Goal: Task Accomplishment & Management: Complete application form

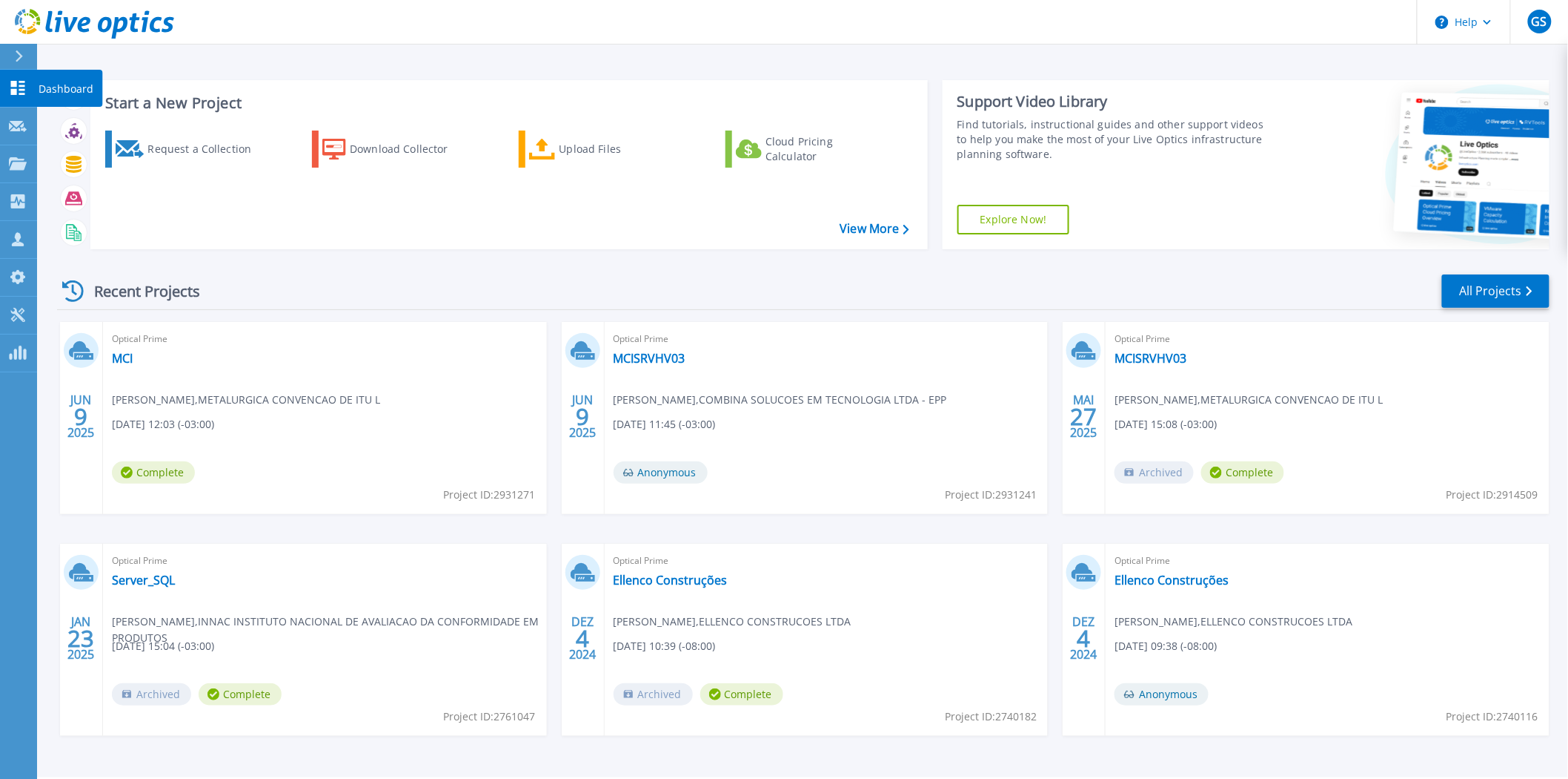
click at [9, 86] on icon at bounding box center [18, 88] width 18 height 14
click at [175, 148] on div "Request a Collection" at bounding box center [206, 149] width 118 height 30
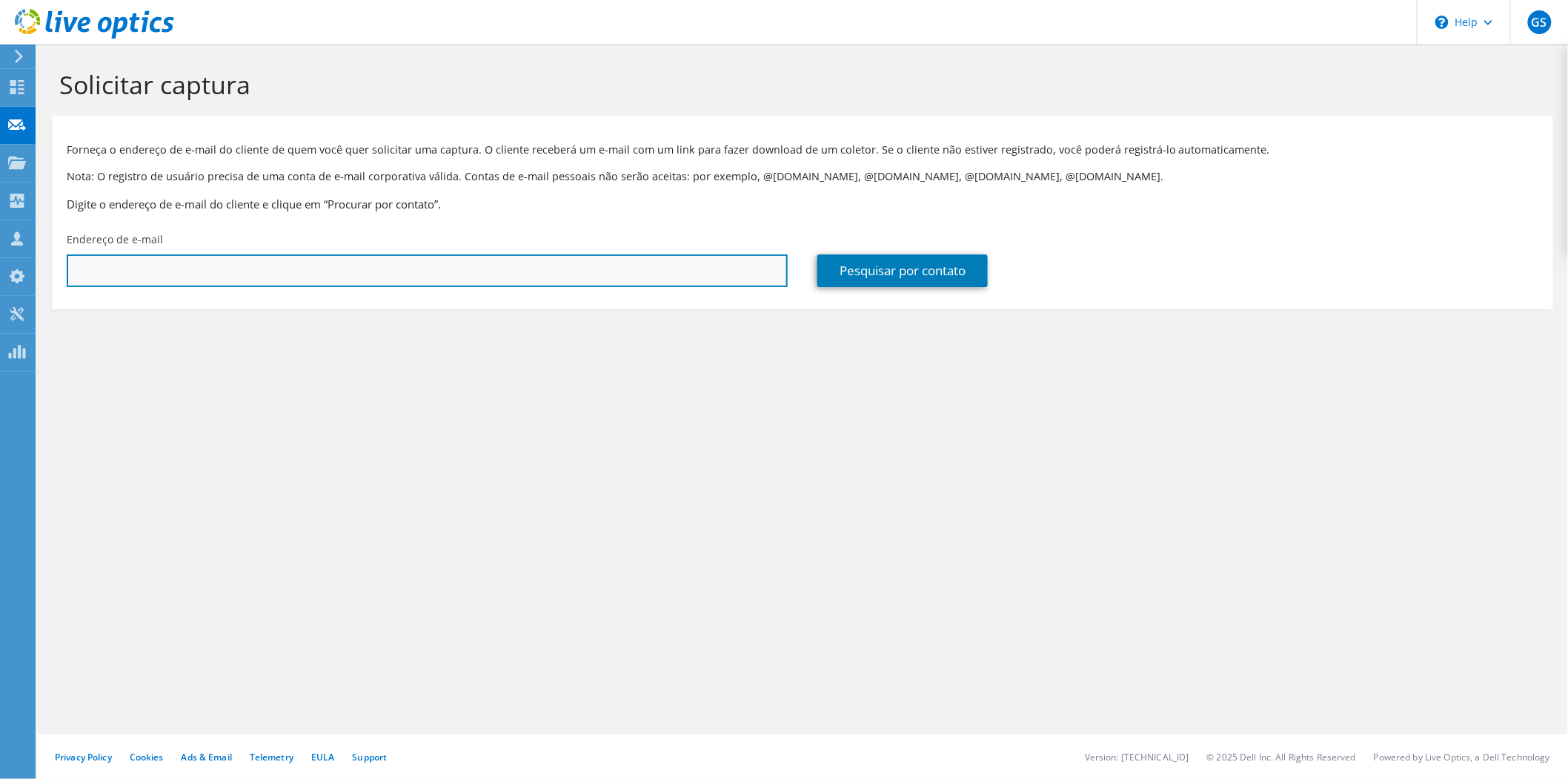
click at [194, 269] on input "text" at bounding box center [427, 271] width 721 height 32
type input "[PERSON_NAME]."
drag, startPoint x: 156, startPoint y: 265, endPoint x: -32, endPoint y: 292, distance: 189.9
click at [0, 292] on html "GS [GEOGRAPHIC_DATA] Giuliano Souza [EMAIL_ADDRESS][DOMAIN_NAME] COMBINA SOLUCO…" at bounding box center [784, 389] width 1568 height 779
paste input "[PERSON_NAME][EMAIL_ADDRESS][DOMAIN_NAME]"
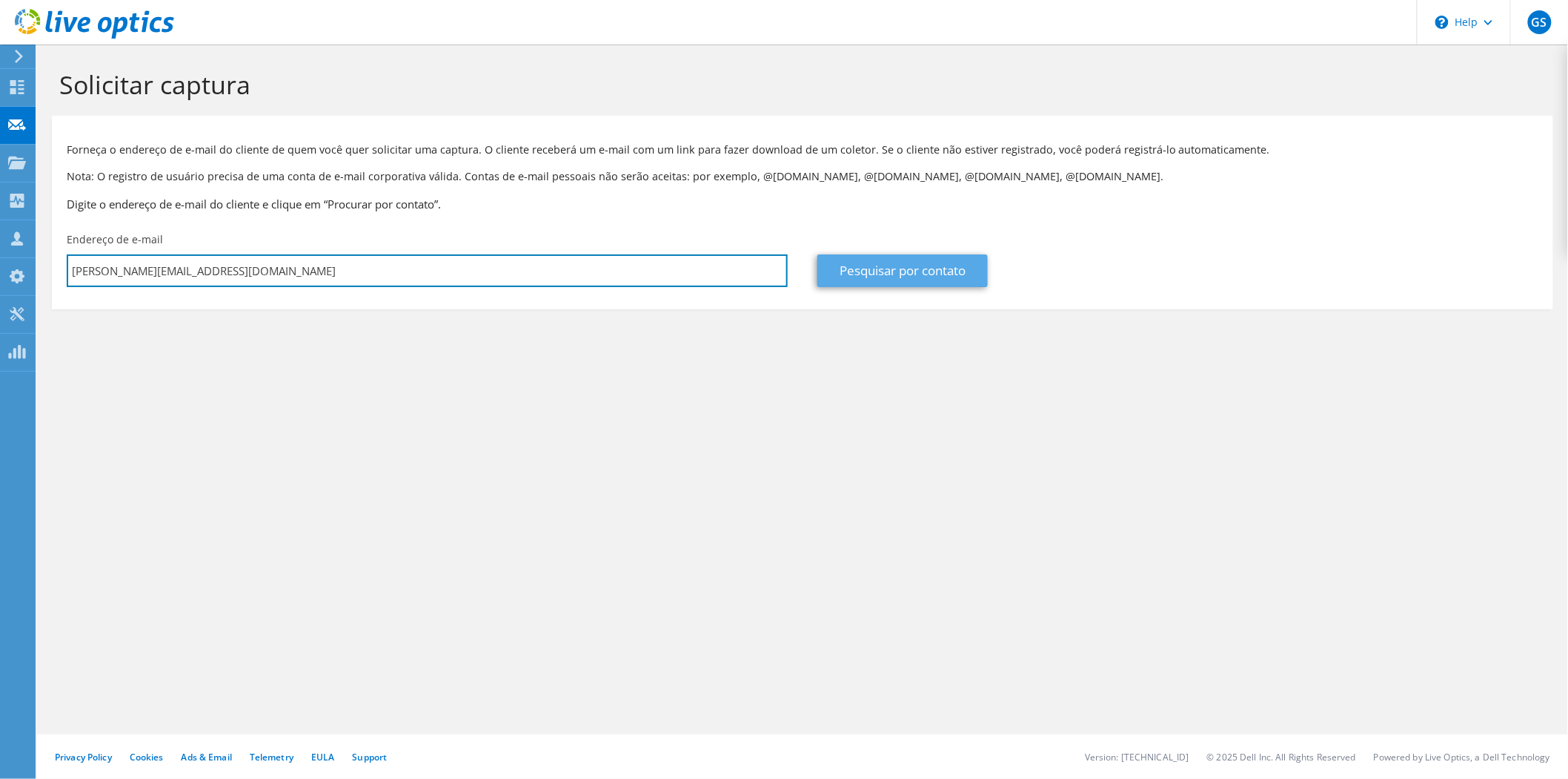
type input "[PERSON_NAME][EMAIL_ADDRESS][DOMAIN_NAME]"
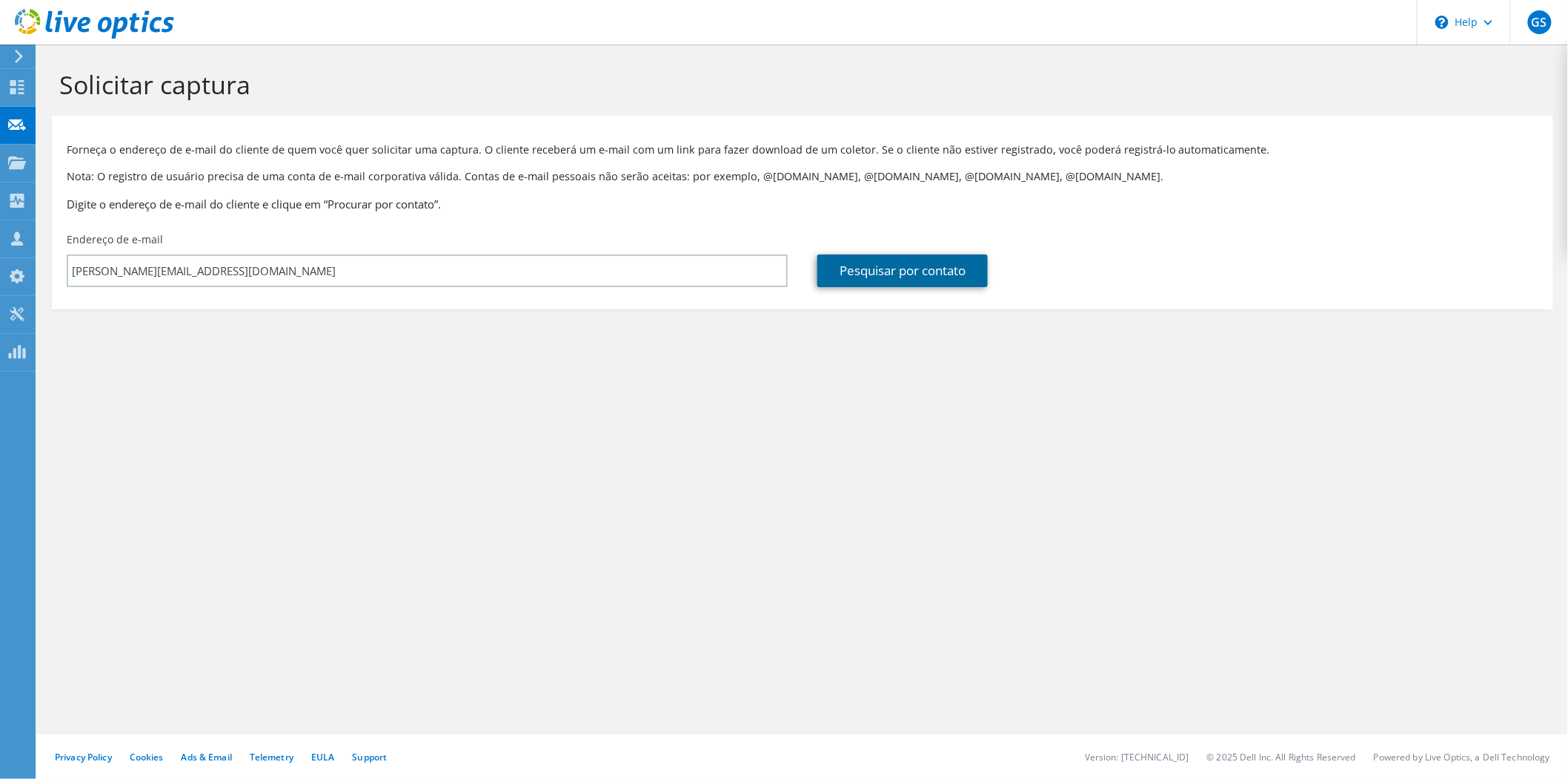
click at [897, 272] on link "Pesquisar por contato" at bounding box center [902, 271] width 171 height 32
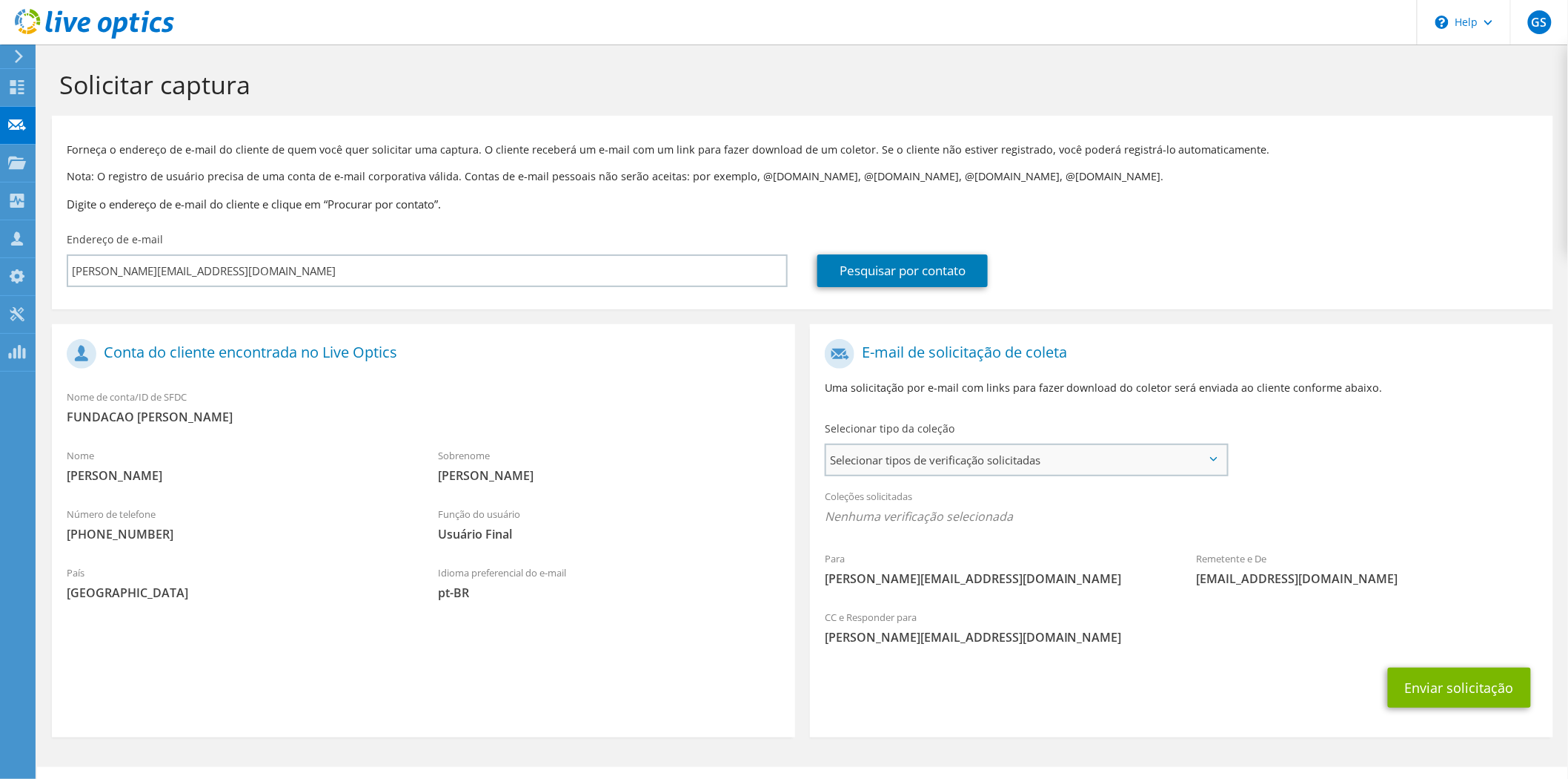
click at [915, 459] on span "Selecionar tipos de verificação solicitadas" at bounding box center [1027, 459] width 401 height 30
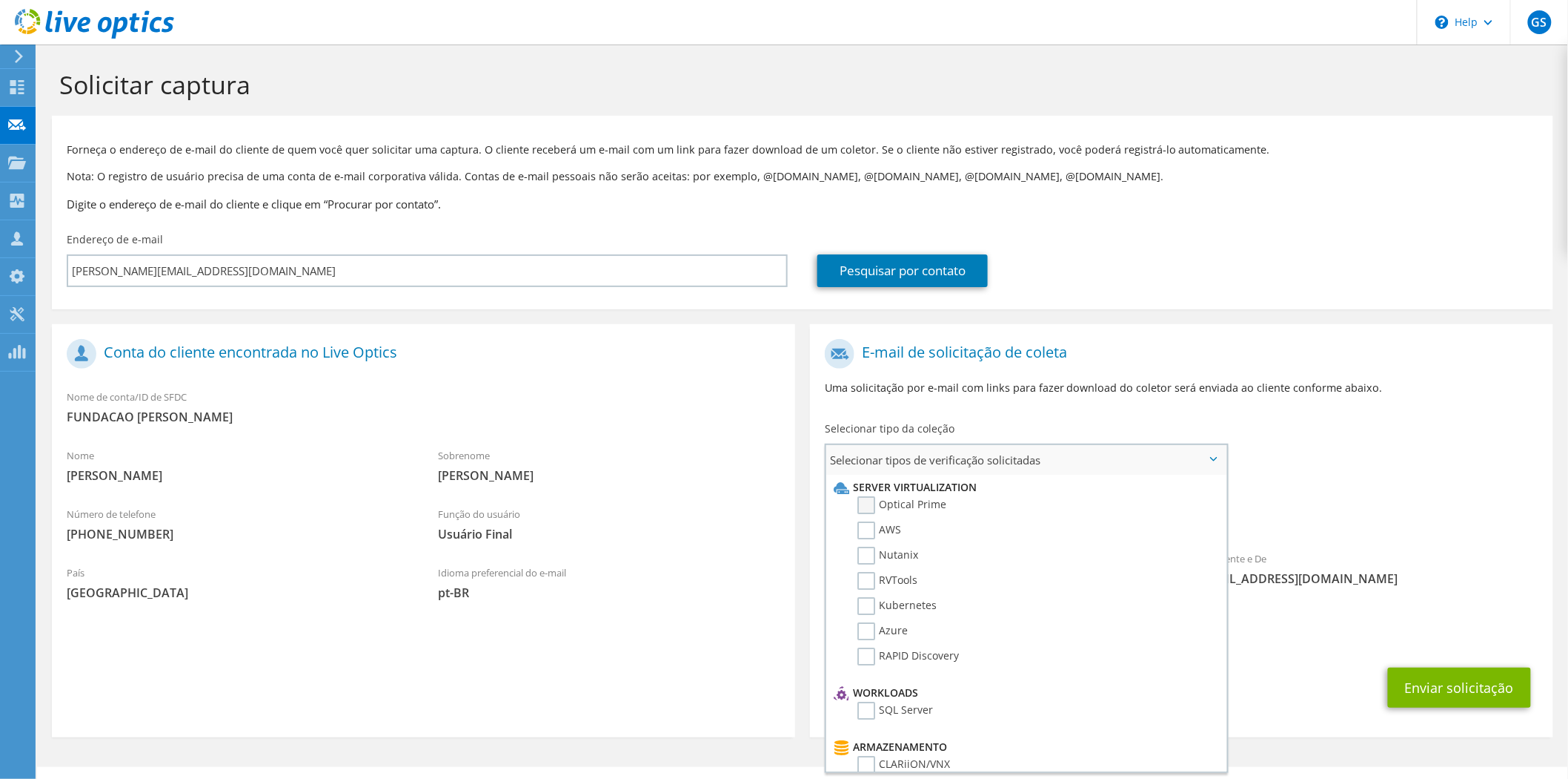
click at [869, 512] on label "Optical Prime" at bounding box center [901, 505] width 89 height 18
click at [0, 0] on input "Optical Prime" at bounding box center [0, 0] width 0 height 0
click at [865, 531] on label "AWS" at bounding box center [879, 530] width 43 height 18
click at [0, 0] on input "AWS" at bounding box center [0, 0] width 0 height 0
click at [867, 546] on label "Nutanix" at bounding box center [887, 555] width 60 height 18
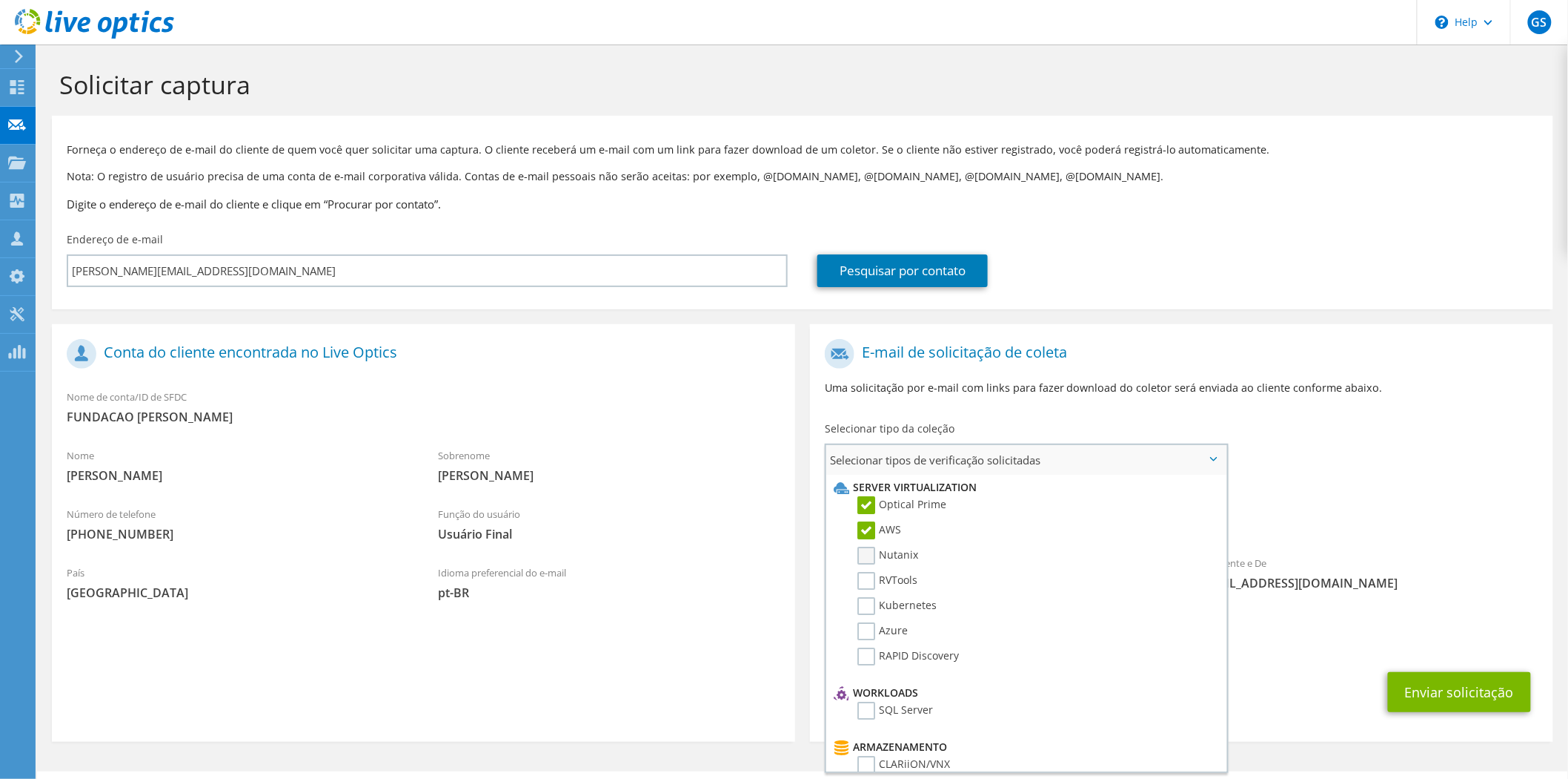
click at [0, 0] on input "Nutanix" at bounding box center [0, 0] width 0 height 0
click at [862, 580] on label "RVTools" at bounding box center [887, 580] width 60 height 18
click at [0, 0] on input "RVTools" at bounding box center [0, 0] width 0 height 0
click at [864, 597] on label "Kubernetes" at bounding box center [897, 606] width 79 height 18
click at [0, 0] on input "Kubernetes" at bounding box center [0, 0] width 0 height 0
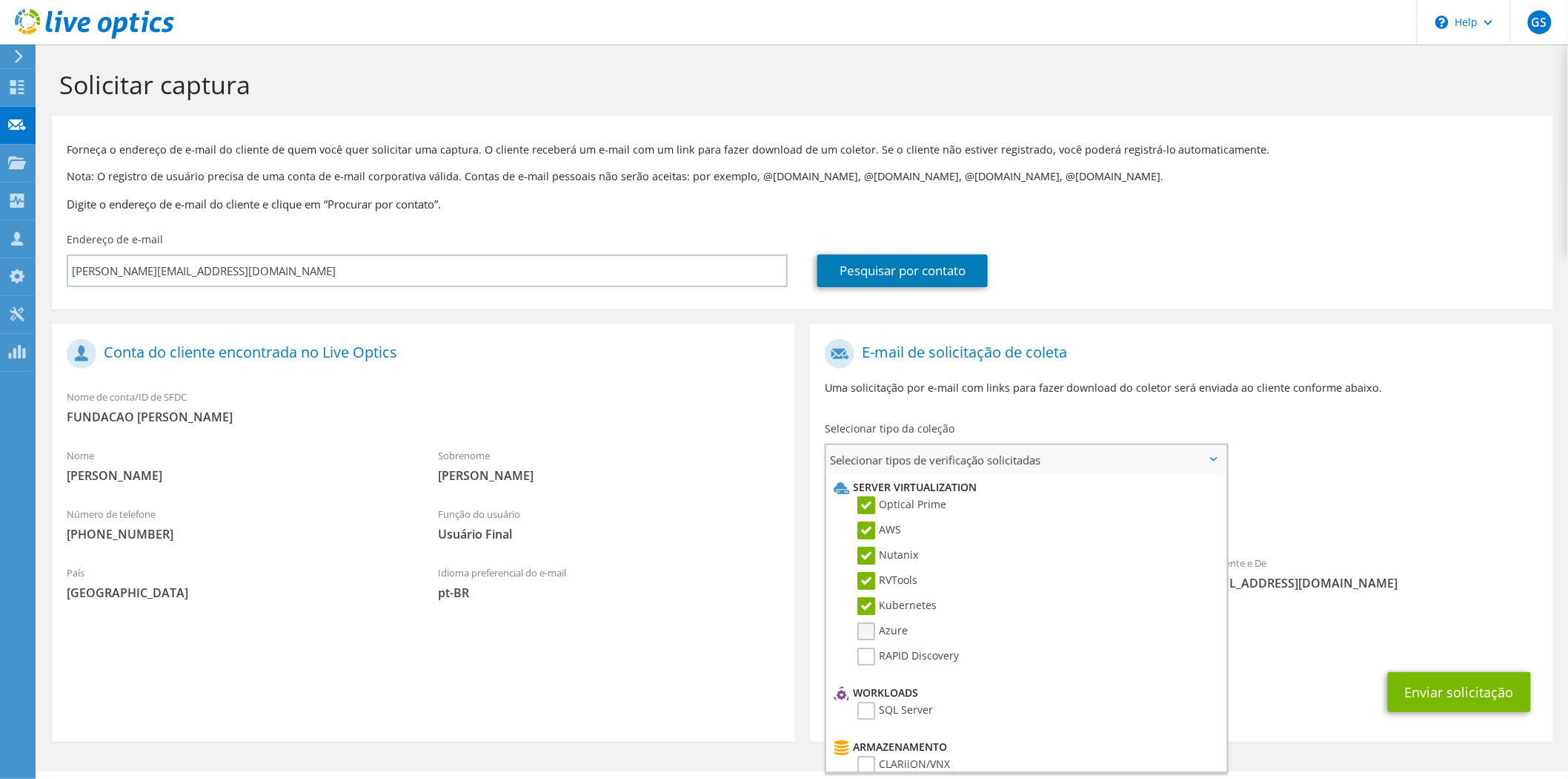
click at [870, 625] on label "Azure" at bounding box center [882, 631] width 51 height 18
click at [0, 0] on input "Azure" at bounding box center [0, 0] width 0 height 0
click at [865, 647] on label "RAPID Discovery" at bounding box center [908, 656] width 102 height 18
click at [0, 0] on input "RAPID Discovery" at bounding box center [0, 0] width 0 height 0
click at [865, 701] on label "SQL Server" at bounding box center [895, 710] width 76 height 18
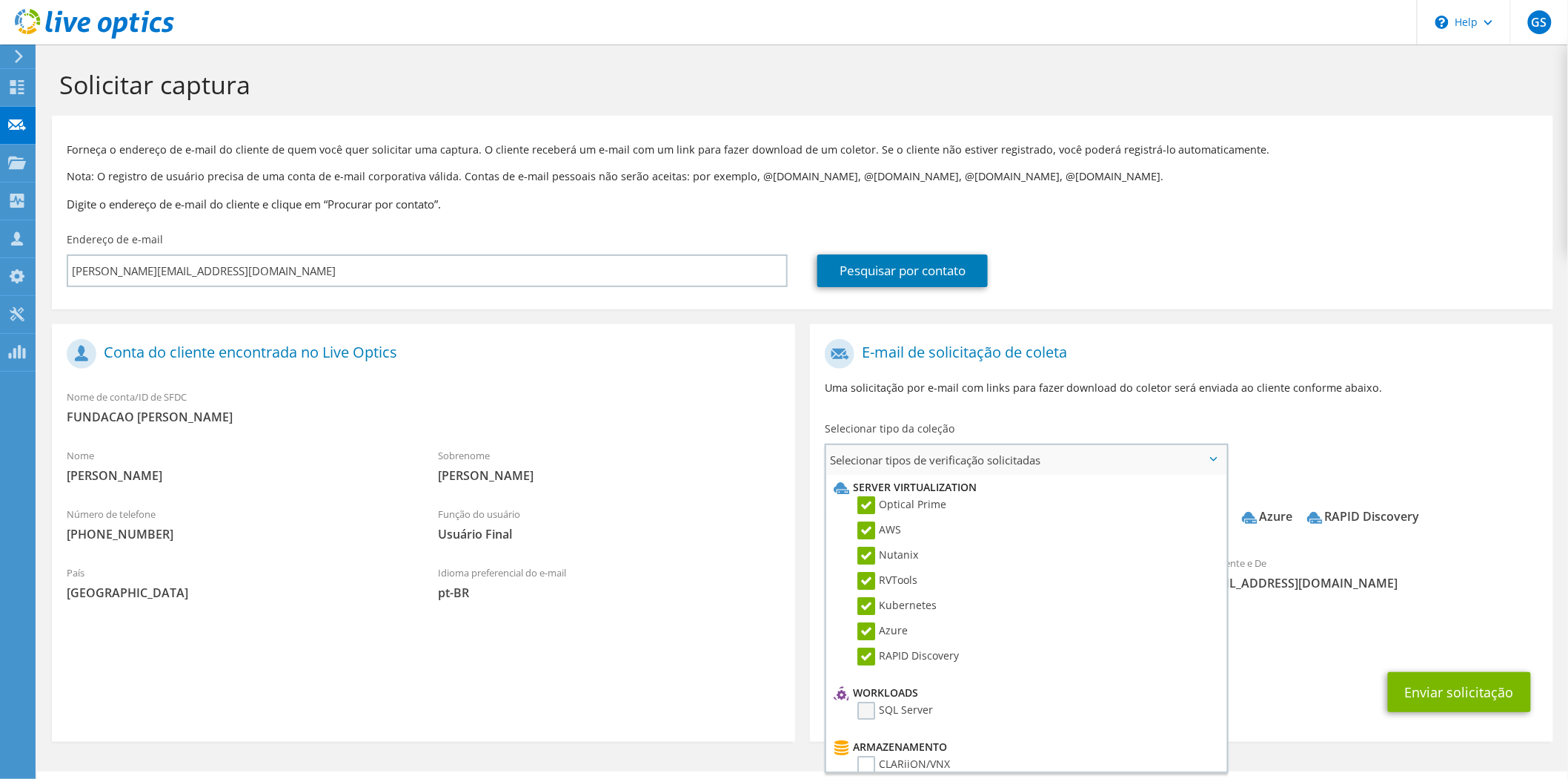
click at [0, 0] on input "SQL Server" at bounding box center [0, 0] width 0 height 0
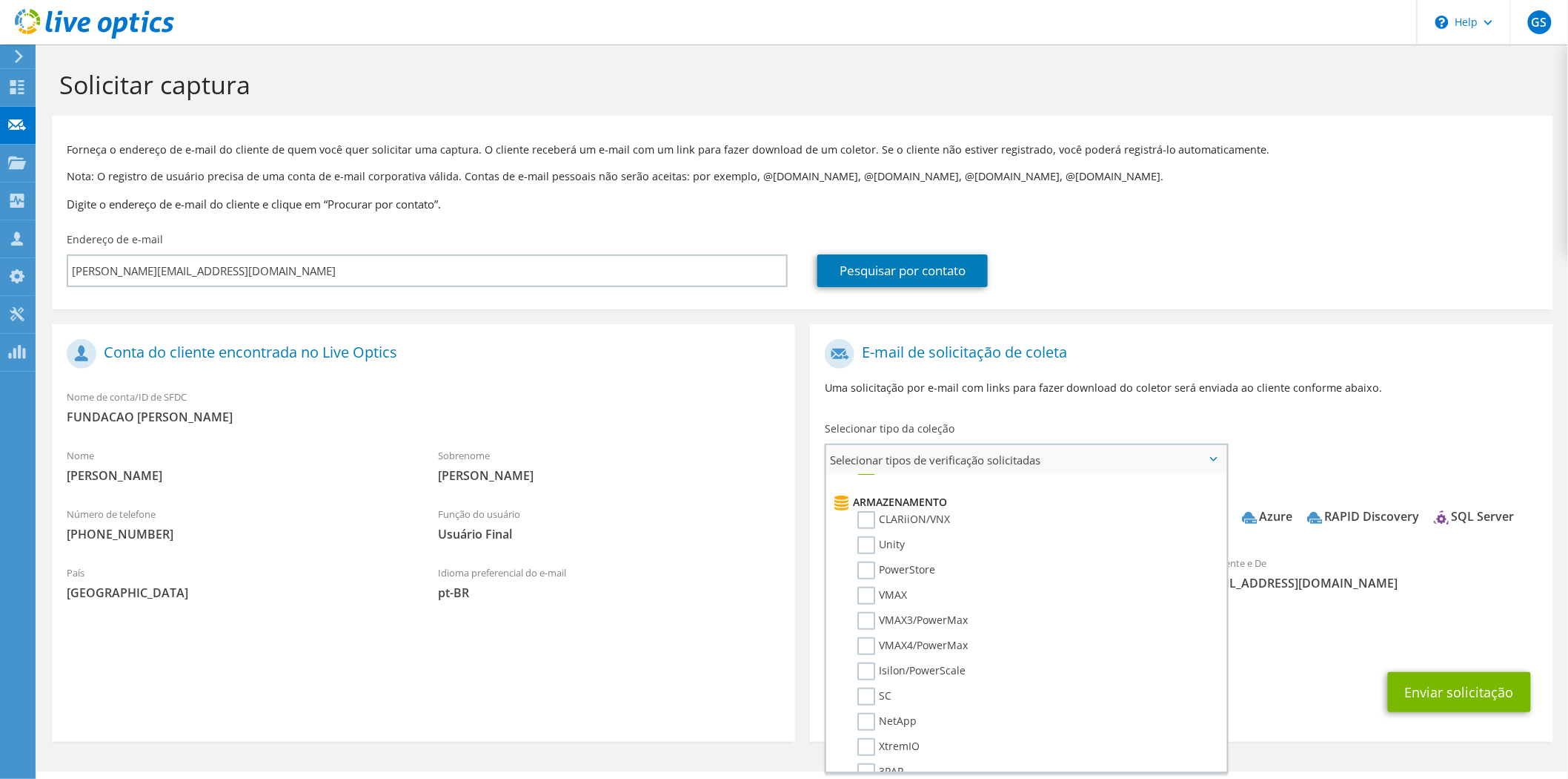
scroll to position [250, 0]
click at [872, 505] on label "CLARiiON/VNX" at bounding box center [903, 515] width 93 height 18
click at [0, 0] on input "CLARiiON/VNX" at bounding box center [0, 0] width 0 height 0
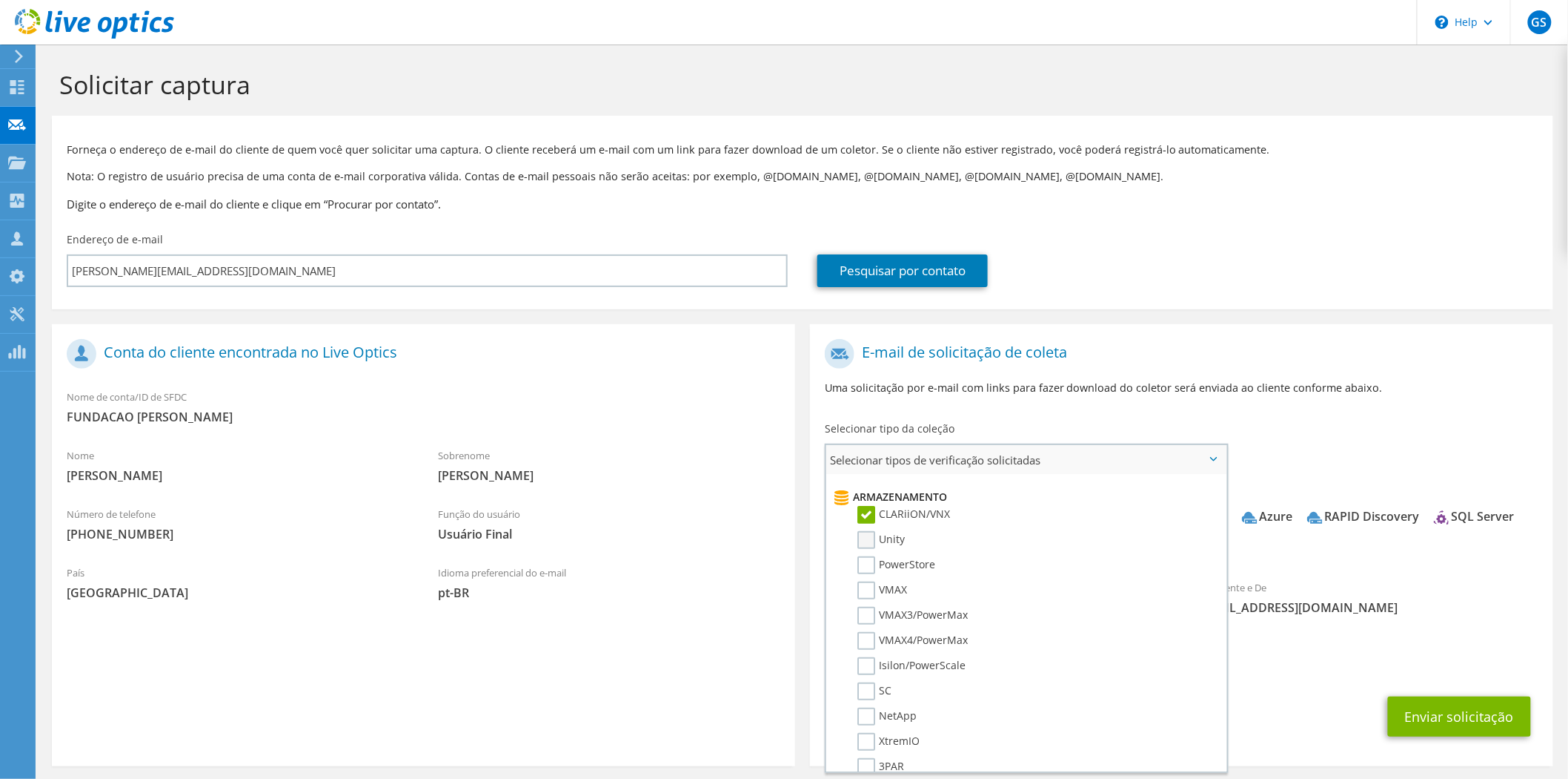
click at [867, 533] on label "Unity" at bounding box center [881, 540] width 48 height 18
click at [0, 0] on input "Unity" at bounding box center [0, 0] width 0 height 0
click at [872, 556] on label "PowerStore" at bounding box center [896, 565] width 78 height 18
click at [0, 0] on input "PowerStore" at bounding box center [0, 0] width 0 height 0
click at [871, 581] on label "VMAX" at bounding box center [881, 590] width 50 height 18
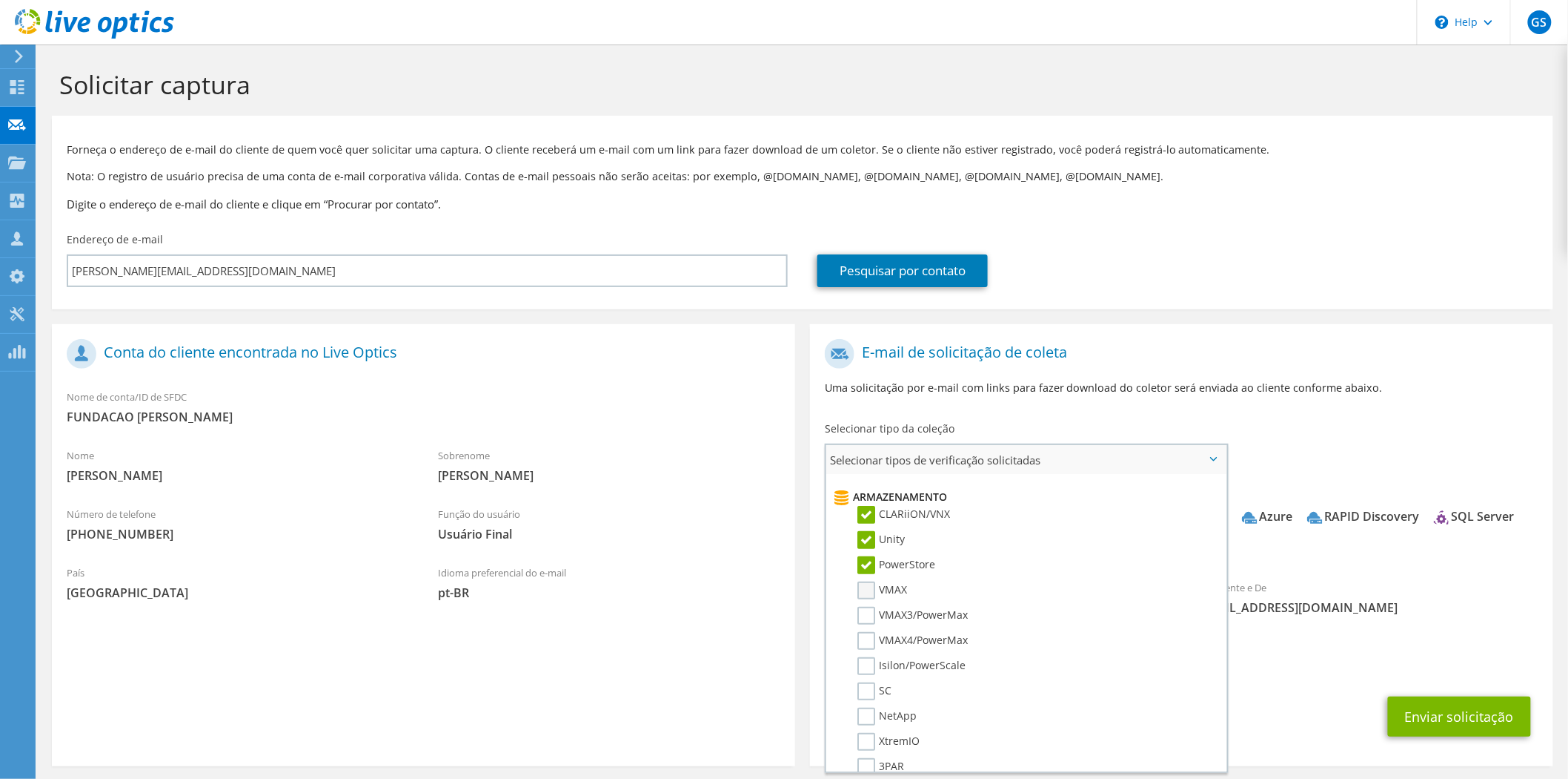
click at [0, 0] on input "VMAX" at bounding box center [0, 0] width 0 height 0
click at [865, 607] on label "VMAX3/PowerMax" at bounding box center [912, 616] width 110 height 18
click at [0, 0] on input "VMAX3/PowerMax" at bounding box center [0, 0] width 0 height 0
click at [865, 632] on label "VMAX4/PowerMax" at bounding box center [912, 641] width 110 height 18
click at [0, 0] on input "VMAX4/PowerMax" at bounding box center [0, 0] width 0 height 0
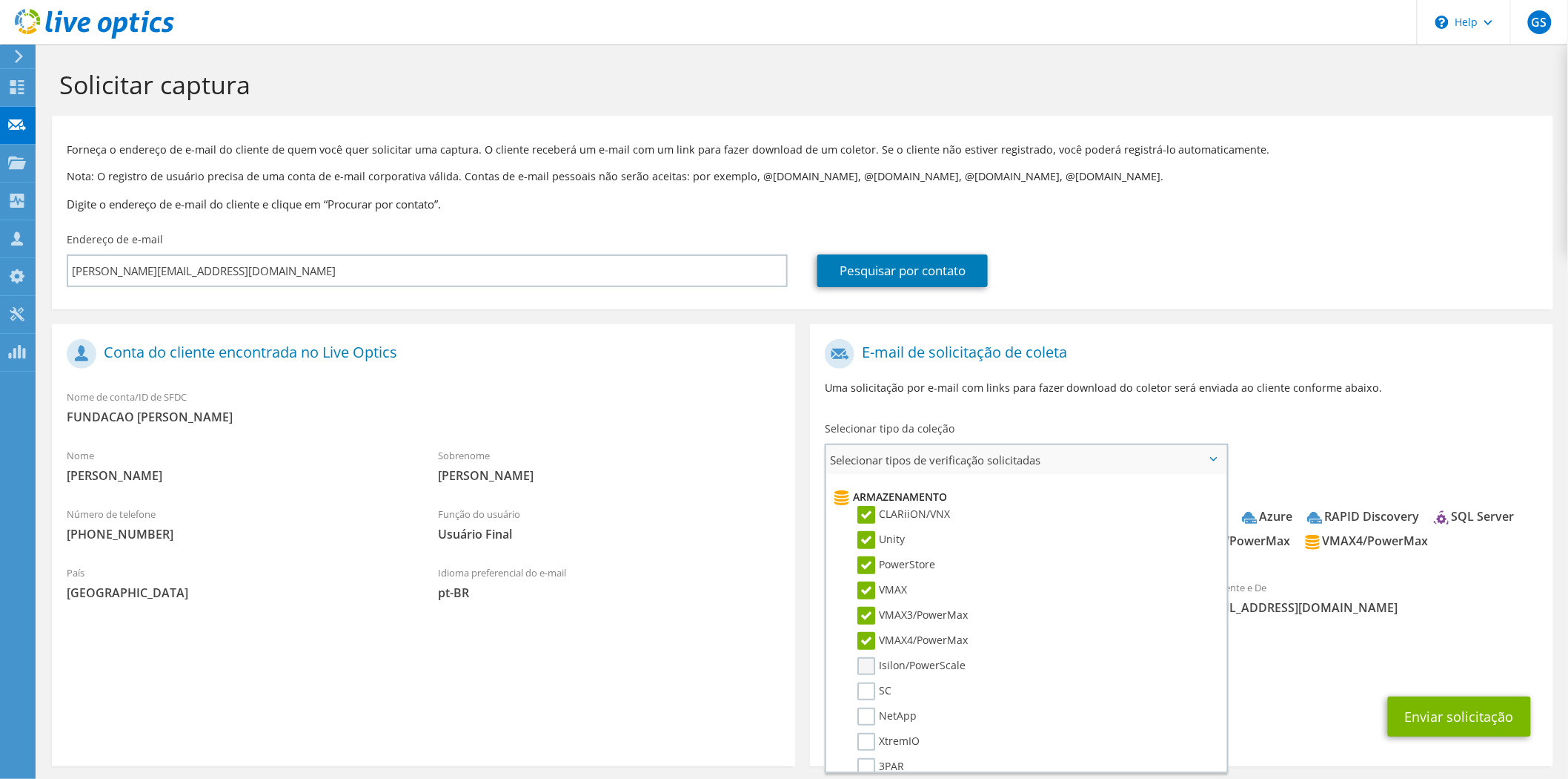
click at [863, 657] on label "Isilon/PowerScale" at bounding box center [911, 666] width 108 height 18
click at [0, 0] on input "Isilon/PowerScale" at bounding box center [0, 0] width 0 height 0
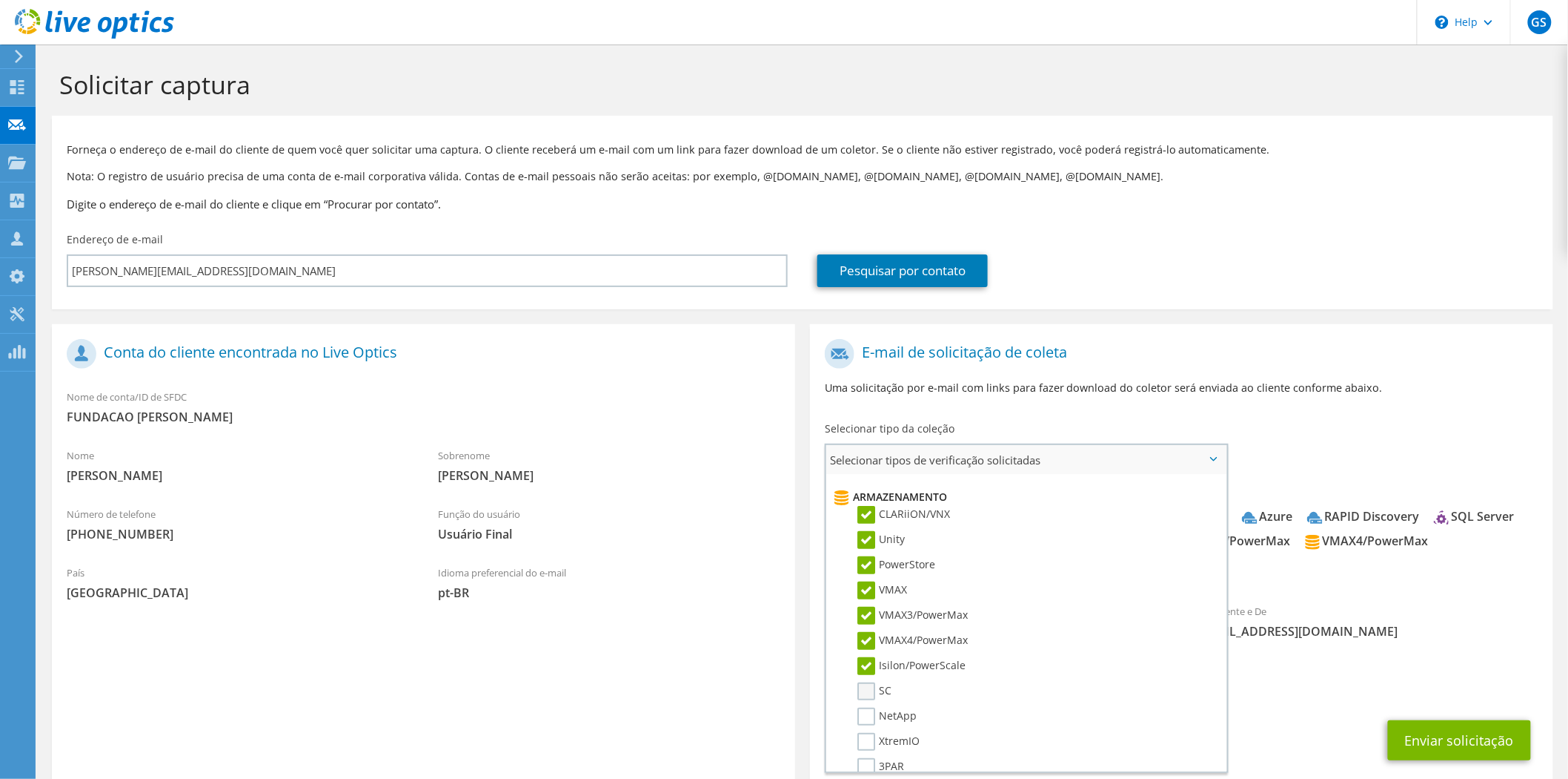
click at [868, 682] on label "SC" at bounding box center [874, 691] width 34 height 18
click at [0, 0] on input "SC" at bounding box center [0, 0] width 0 height 0
click at [865, 708] on label "NetApp" at bounding box center [887, 717] width 60 height 18
click at [0, 0] on input "NetApp" at bounding box center [0, 0] width 0 height 0
click at [862, 733] on label "XtremIO" at bounding box center [888, 742] width 62 height 18
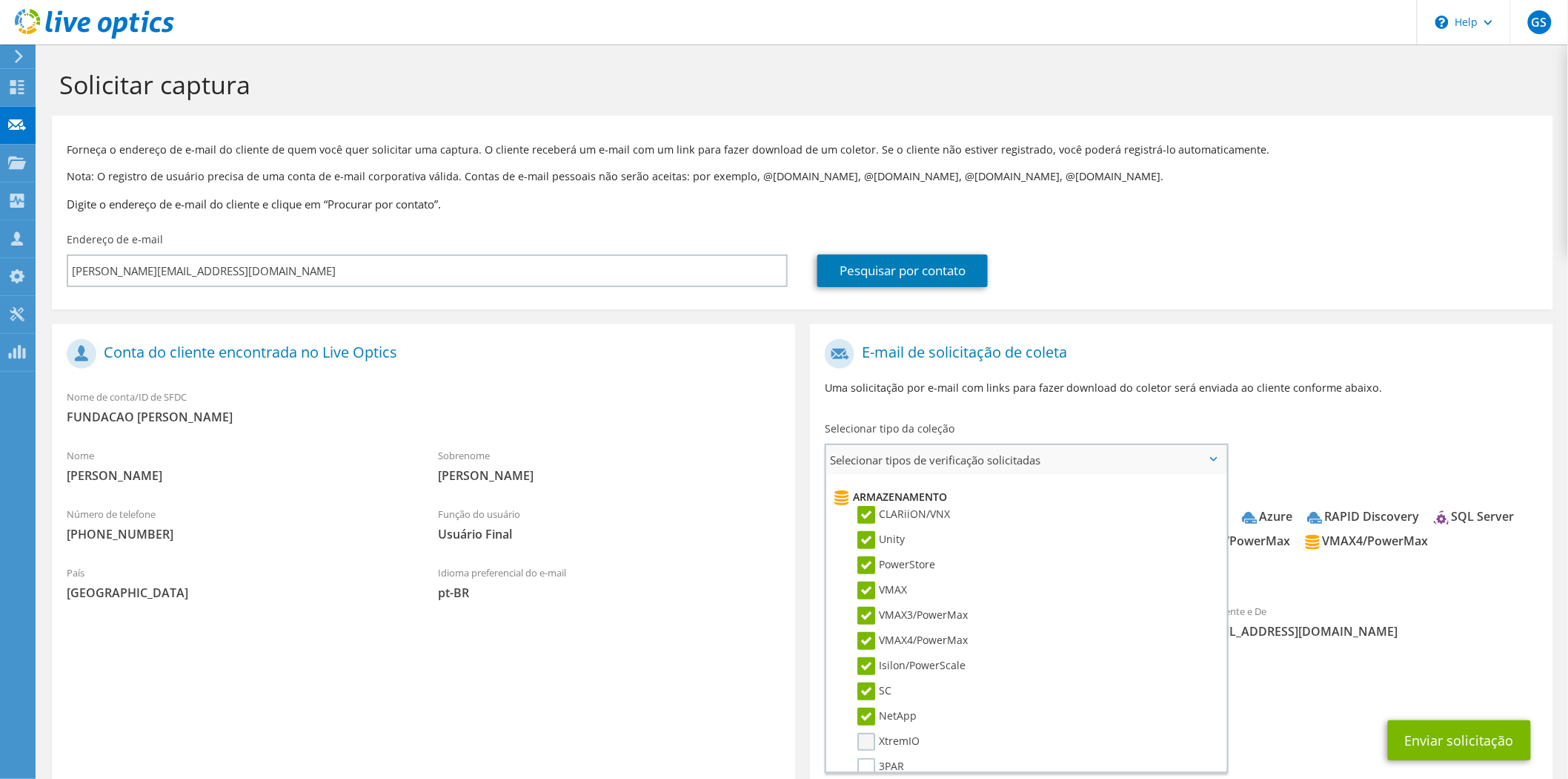
click at [0, 0] on input "XtremIO" at bounding box center [0, 0] width 0 height 0
click at [864, 758] on label "3PAR" at bounding box center [881, 767] width 47 height 18
click at [0, 0] on input "3PAR" at bounding box center [0, 0] width 0 height 0
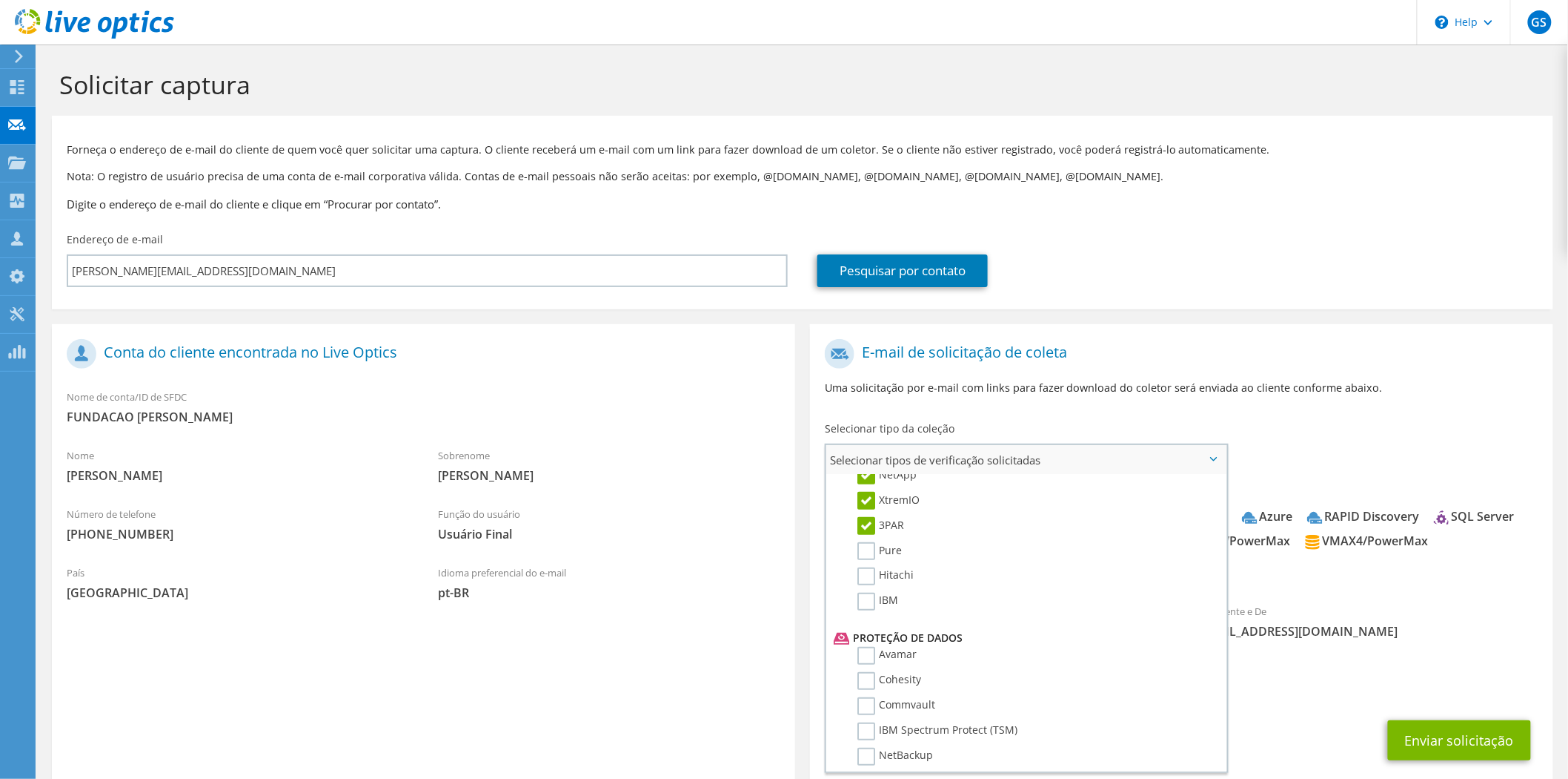
scroll to position [497, 0]
click at [869, 535] on label "Pure" at bounding box center [879, 544] width 44 height 18
click at [0, 0] on input "Pure" at bounding box center [0, 0] width 0 height 0
click at [862, 561] on label "Hitachi" at bounding box center [885, 570] width 56 height 18
click at [0, 0] on input "Hitachi" at bounding box center [0, 0] width 0 height 0
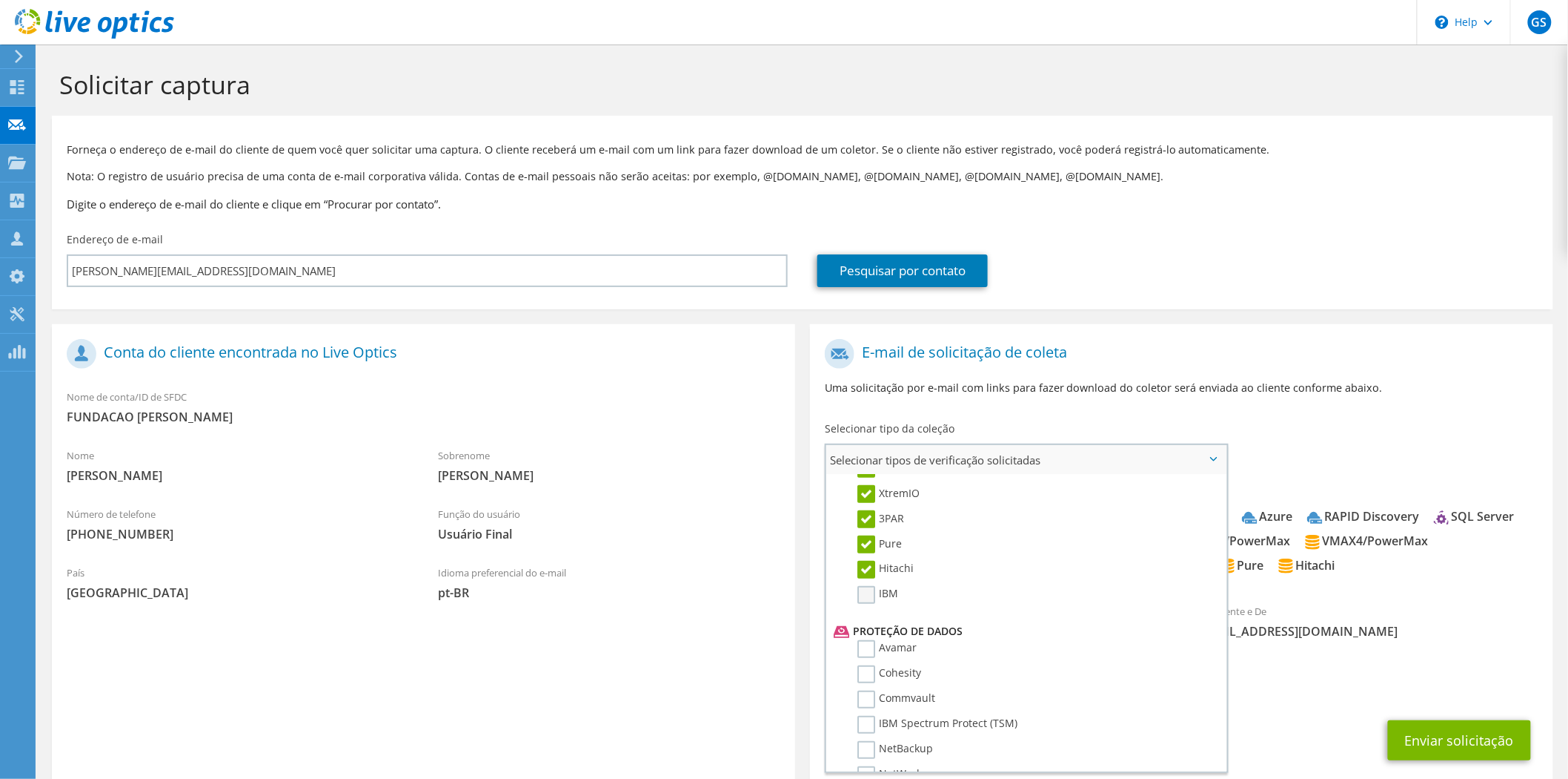
click at [864, 586] on label "IBM" at bounding box center [877, 595] width 41 height 18
click at [0, 0] on input "IBM" at bounding box center [0, 0] width 0 height 0
click at [863, 709] on label "Veeam" at bounding box center [884, 718] width 55 height 18
click at [0, 0] on input "Veeam" at bounding box center [0, 0] width 0 height 0
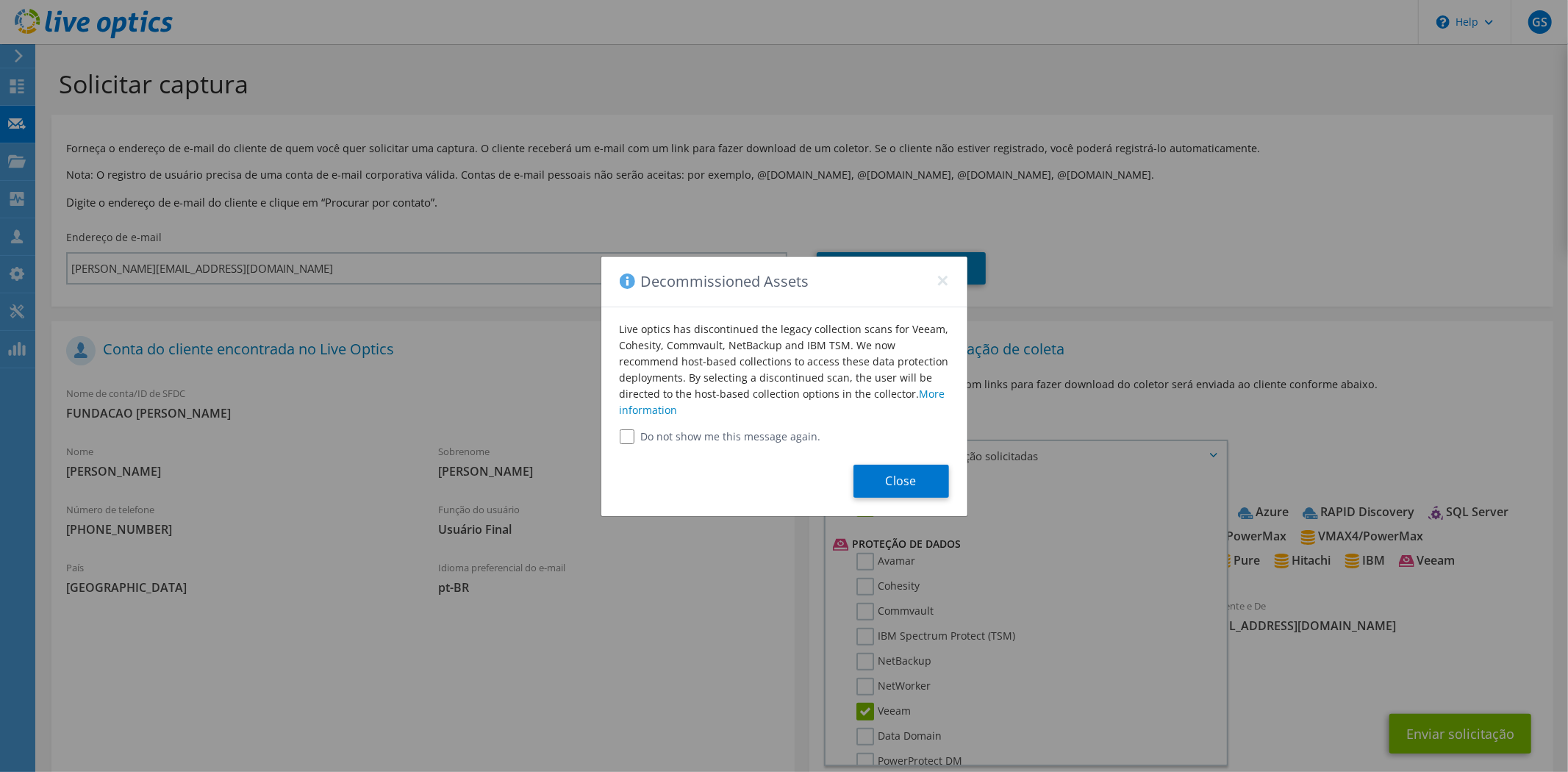
click at [628, 439] on input "Do not show me this message again." at bounding box center [626, 437] width 14 height 14
checkbox input "true"
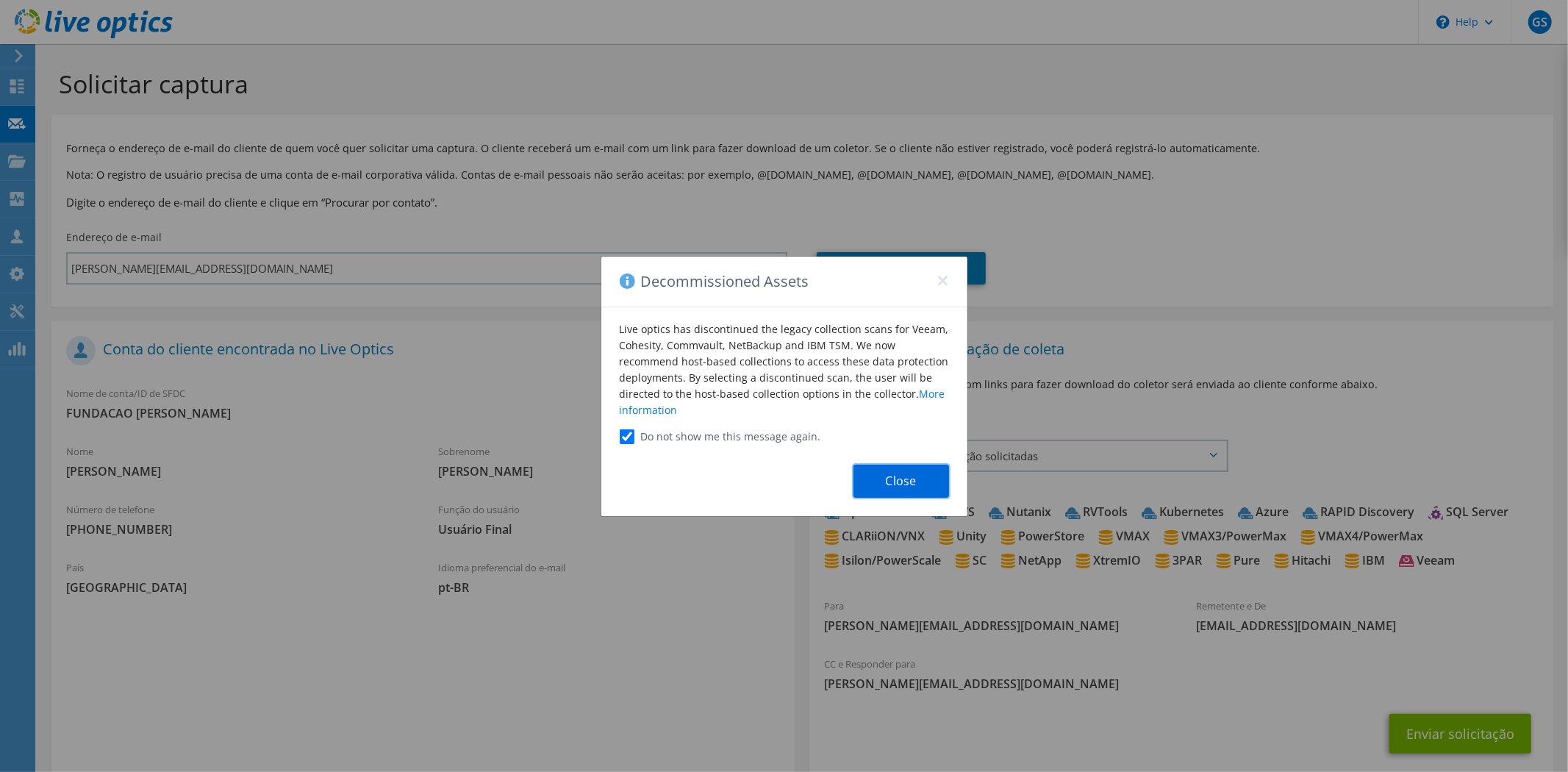
click at [896, 482] on button "Close" at bounding box center [901, 480] width 96 height 33
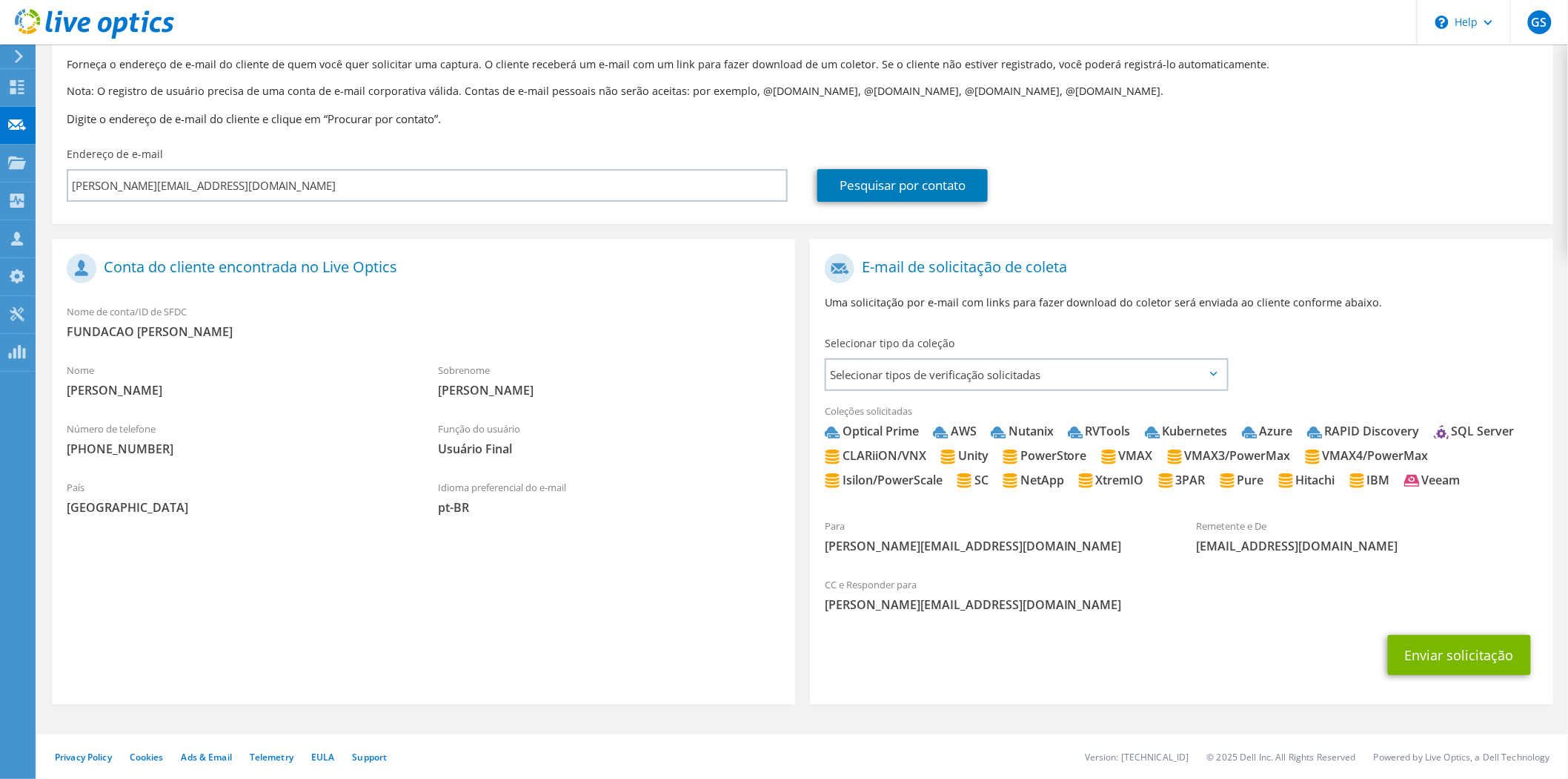
scroll to position [110, 0]
click at [1219, 359] on span "Selecionar tipos de verificação solicitadas" at bounding box center [1027, 374] width 401 height 30
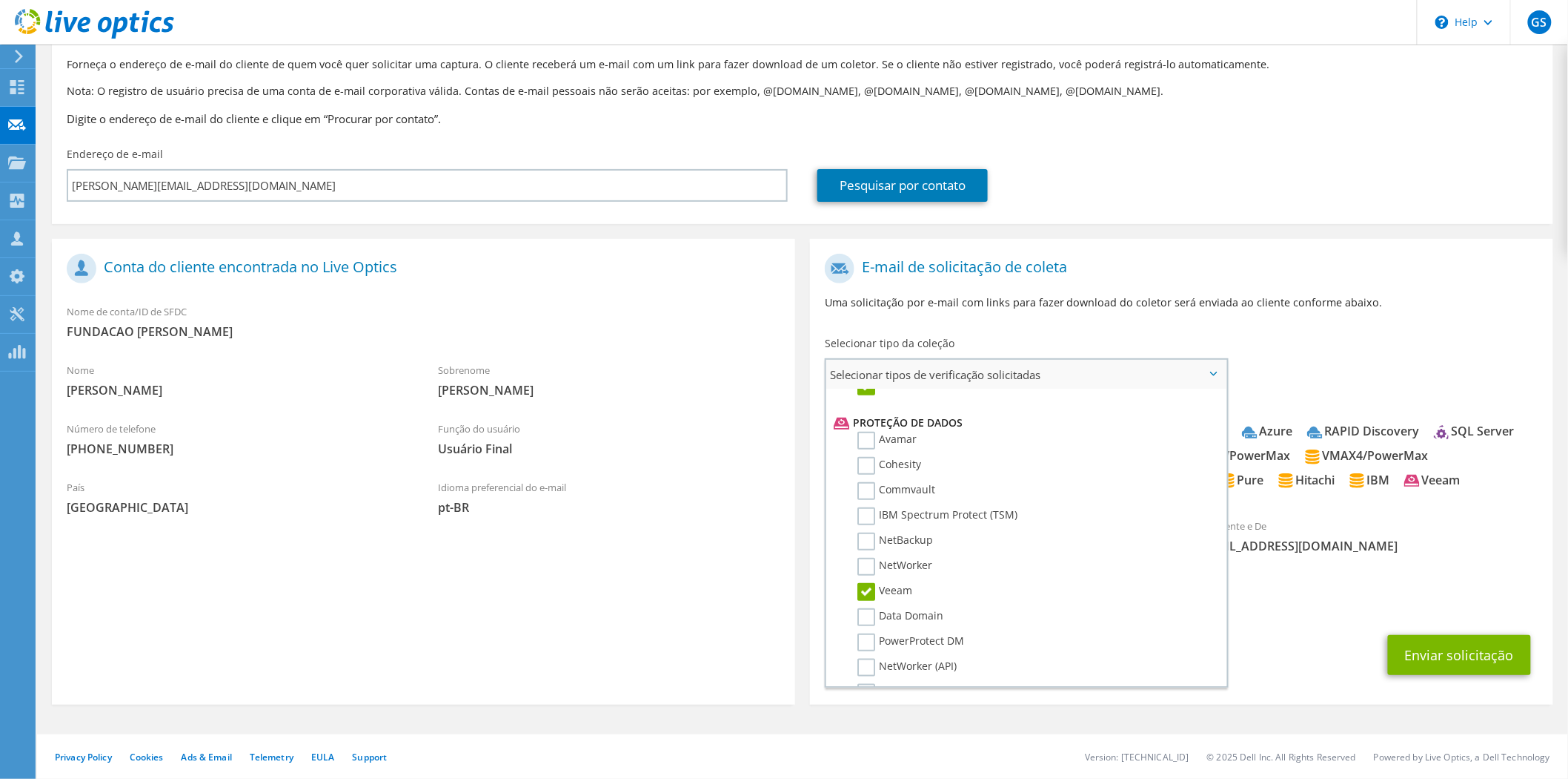
scroll to position [660, 0]
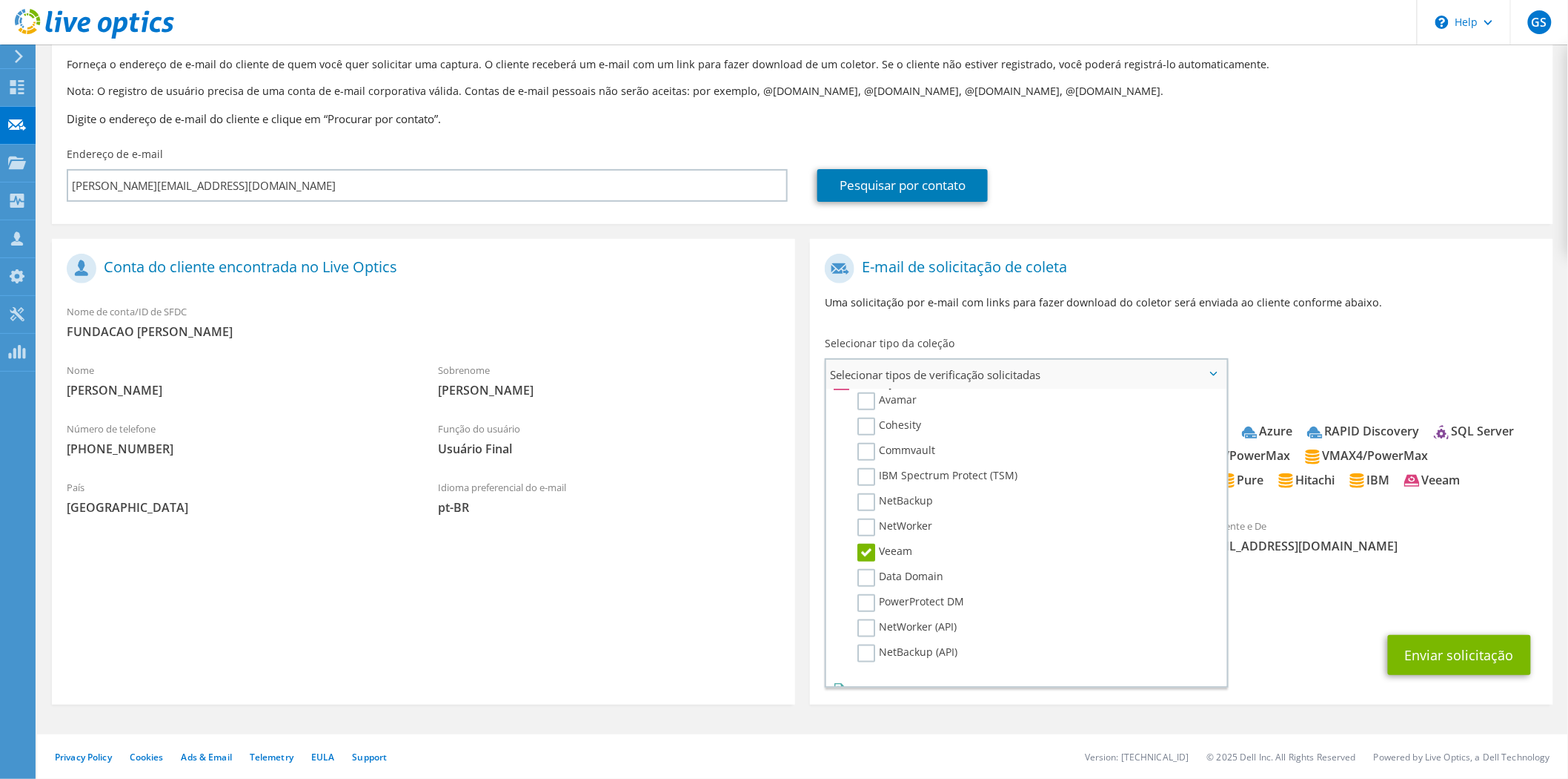
click at [872, 699] on label "Dossier" at bounding box center [886, 708] width 59 height 18
click at [0, 0] on input "Dossier" at bounding box center [0, 0] width 0 height 0
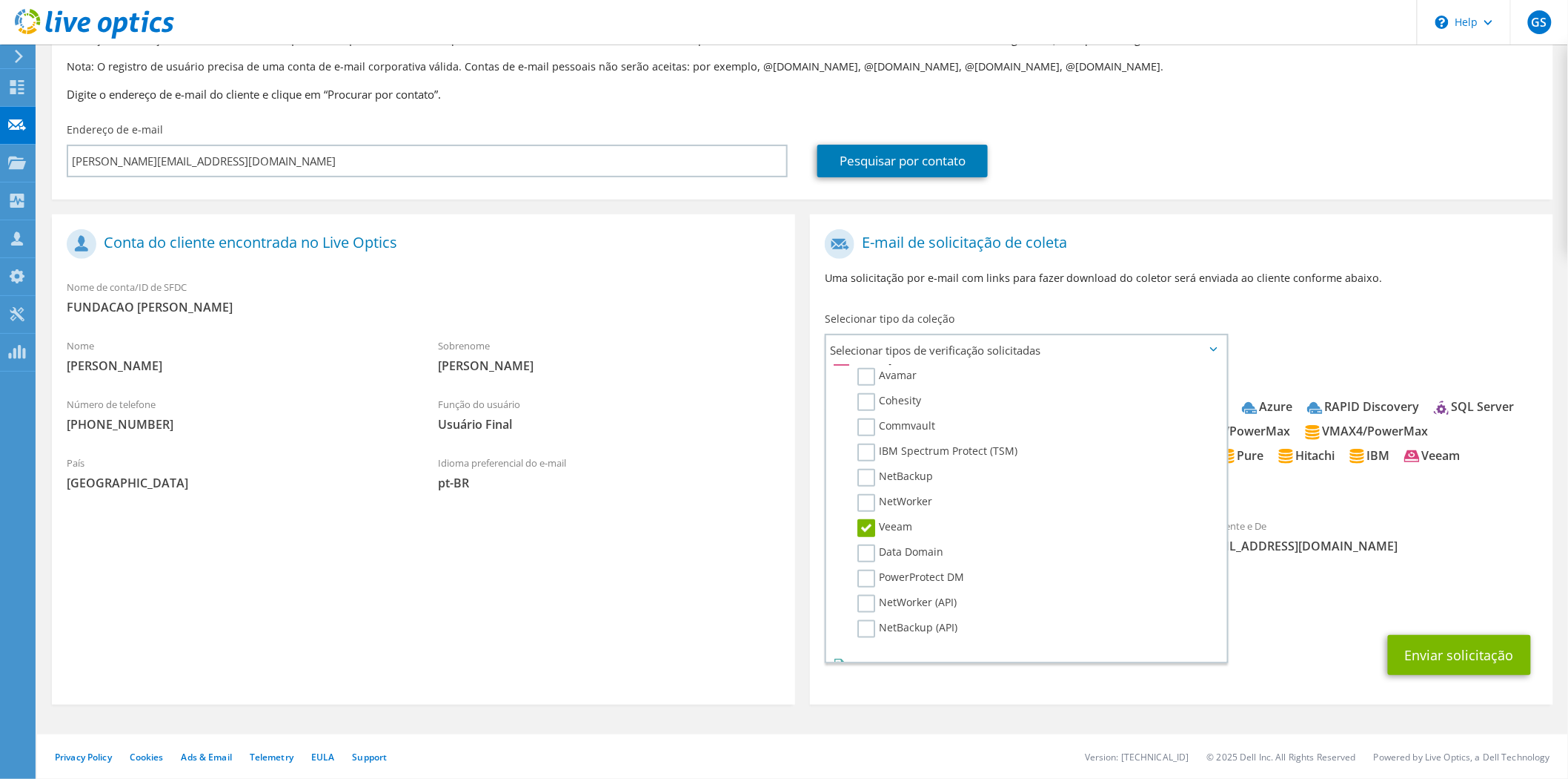
click at [1268, 613] on div "CC e Responder para [PERSON_NAME][EMAIL_ADDRESS][DOMAIN_NAME]" at bounding box center [1182, 594] width 743 height 51
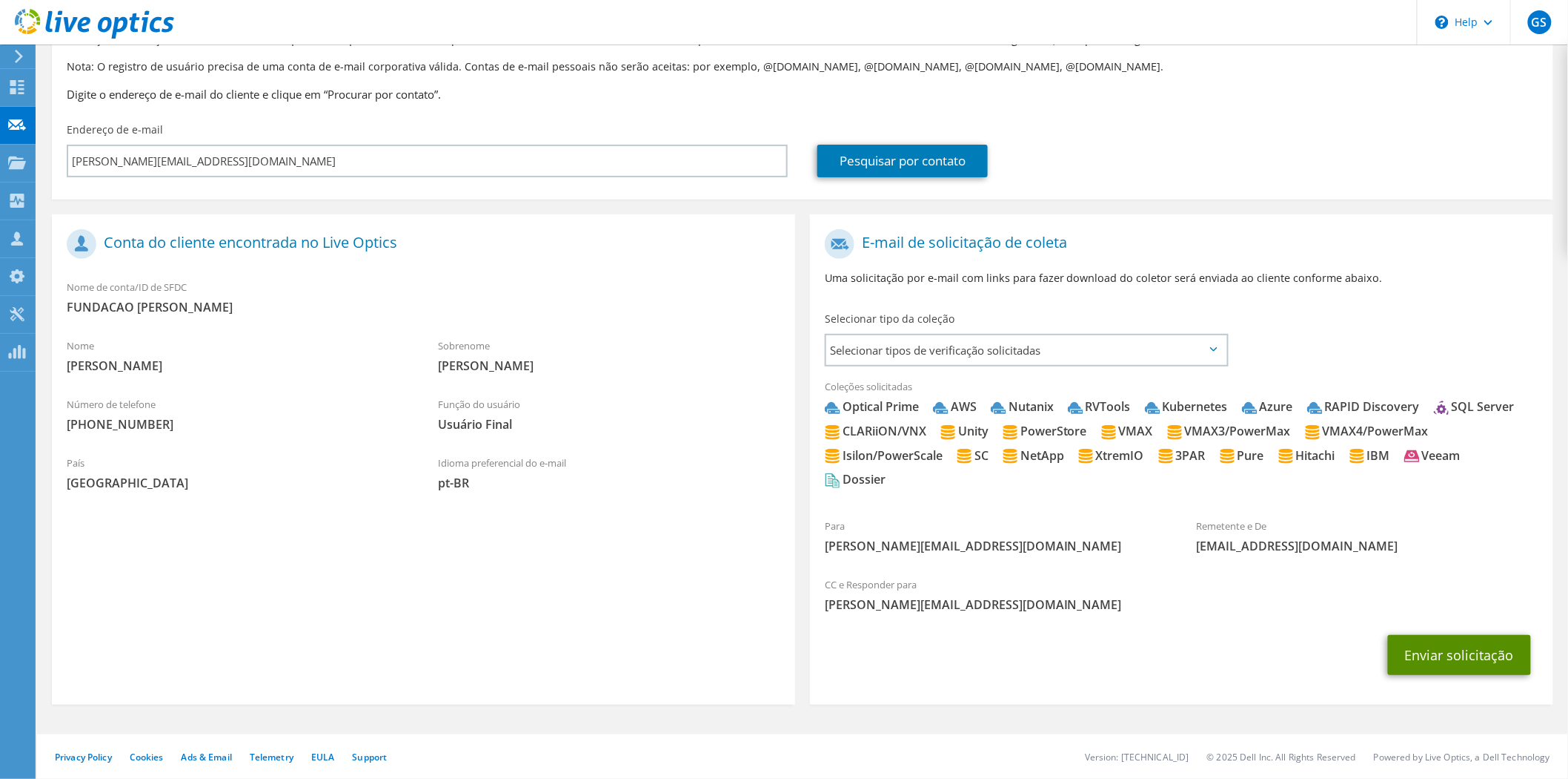
click at [1467, 654] on button "Enviar solicitação" at bounding box center [1460, 654] width 143 height 40
